Goal: Navigation & Orientation: Find specific page/section

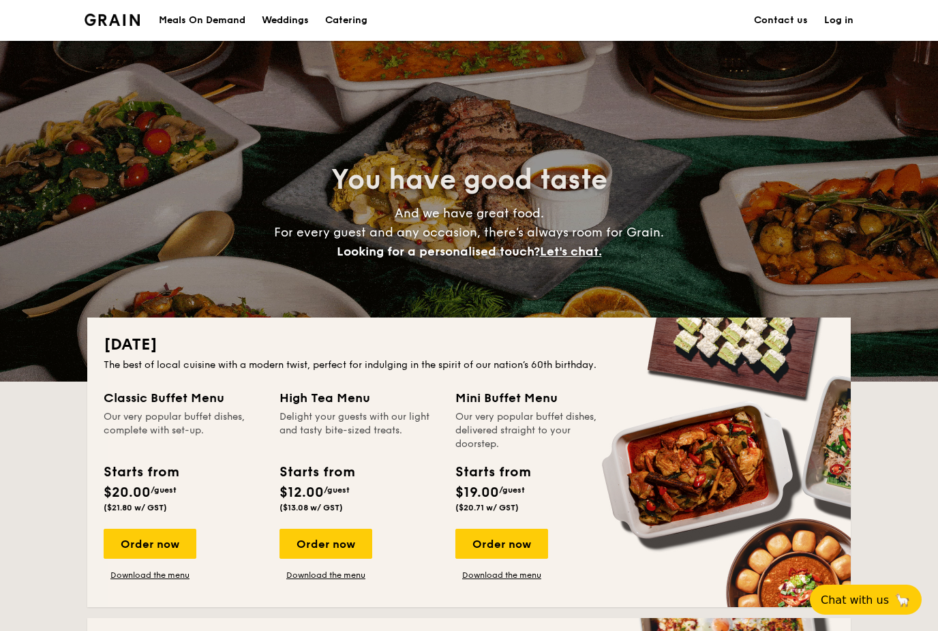
click at [432, 357] on div "[DATE] The best of local cuisine with a modern twist, perfect for indulging in …" at bounding box center [468, 463] width 763 height 290
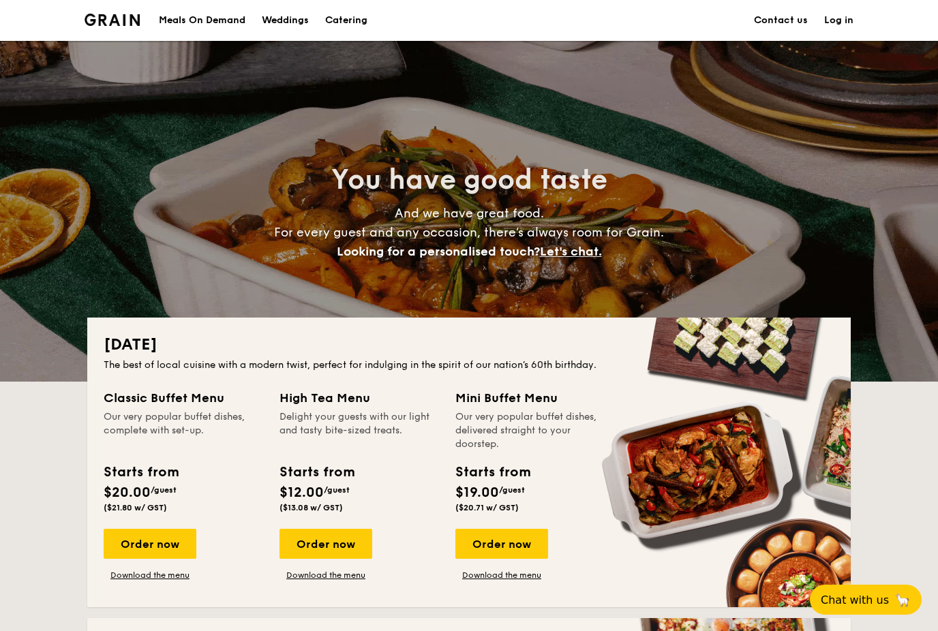
click at [216, 21] on div "Meals On Demand" at bounding box center [202, 20] width 87 height 41
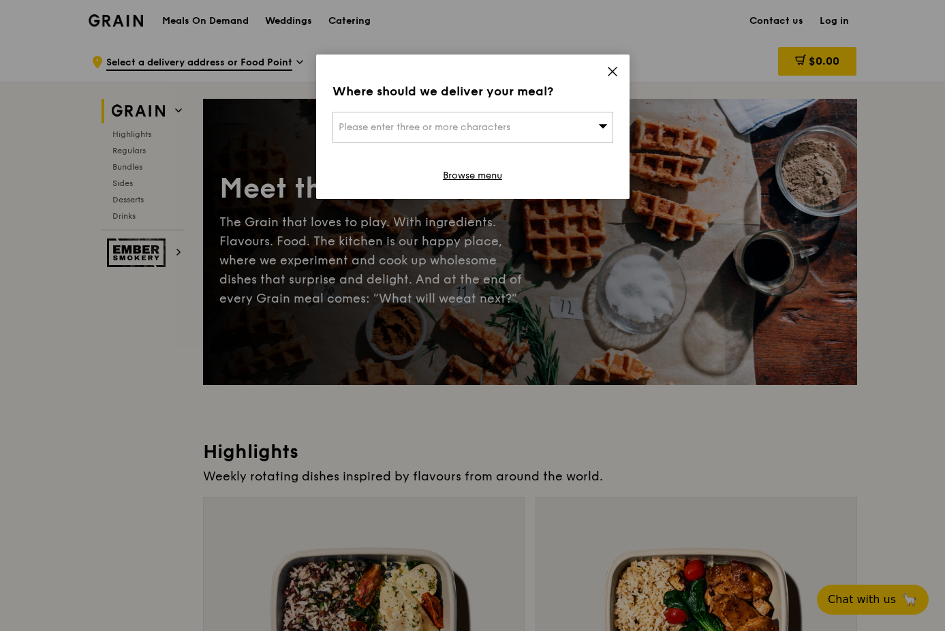
click at [611, 70] on icon at bounding box center [613, 71] width 12 height 12
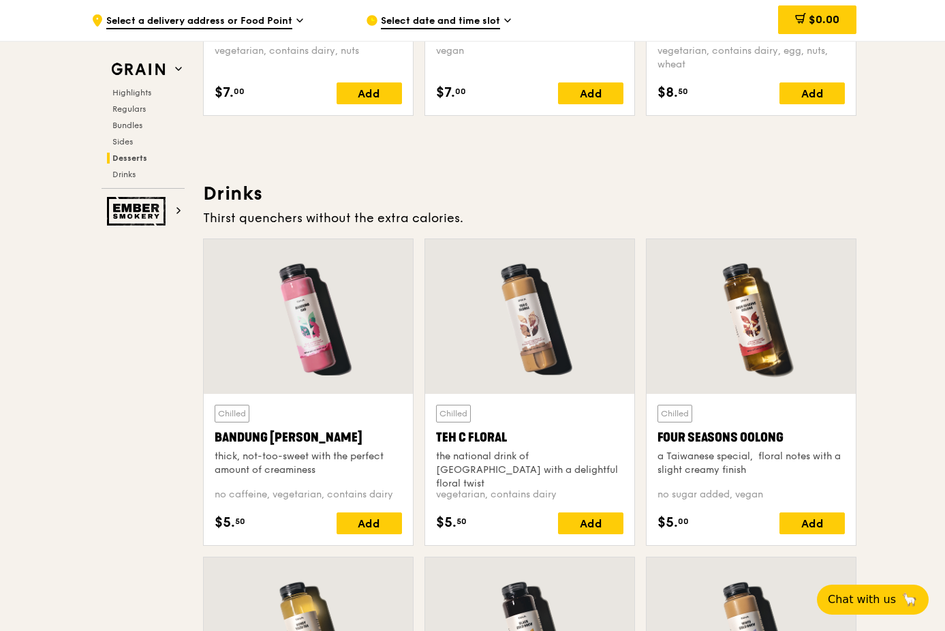
scroll to position [4618, 0]
